Goal: Find specific page/section: Find specific page/section

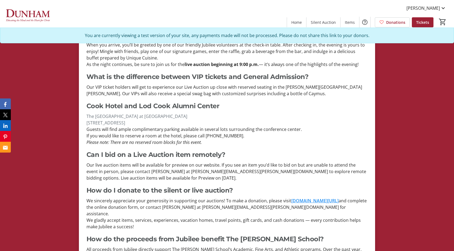
scroll to position [301, 0]
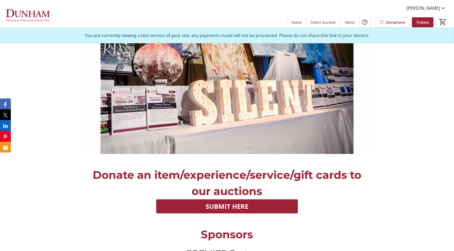
scroll to position [678, 0]
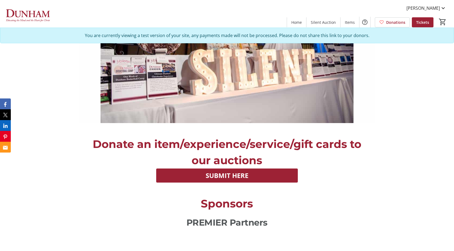
scroll to position [722, 0]
